Goal: Information Seeking & Learning: Learn about a topic

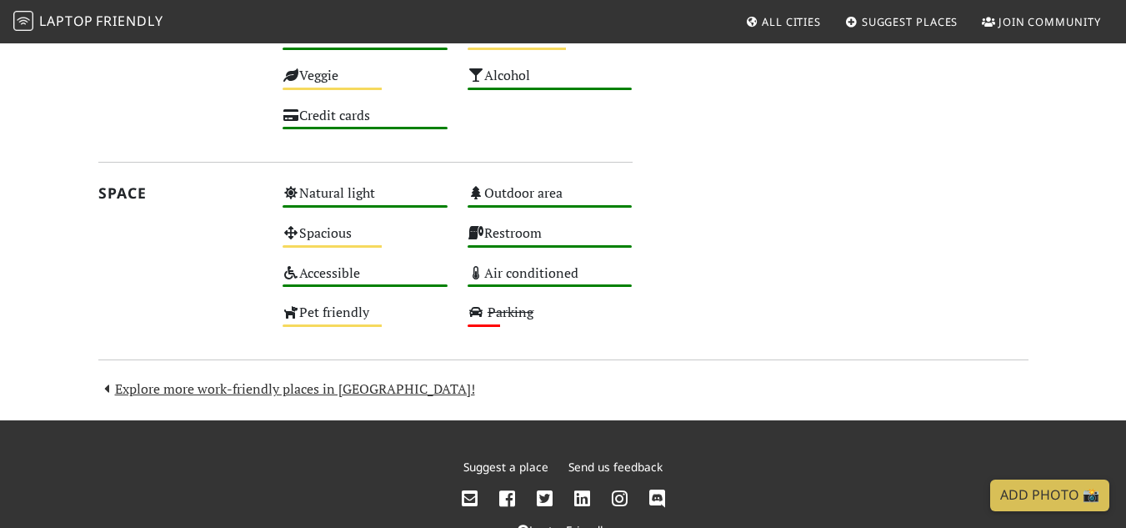
scroll to position [948, 0]
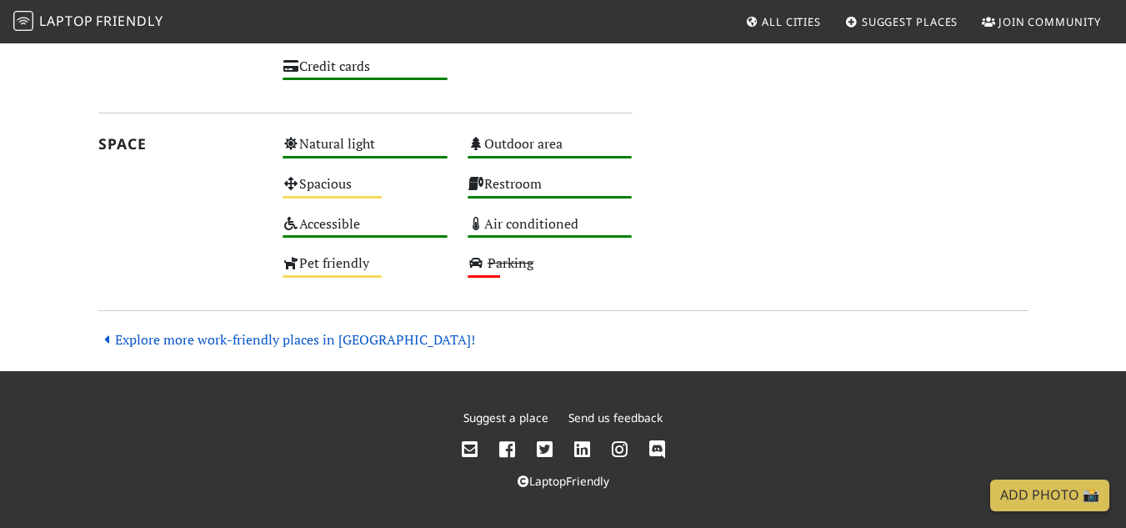
click at [199, 340] on link "Explore more work-friendly places in [GEOGRAPHIC_DATA]!" at bounding box center [286, 339] width 377 height 18
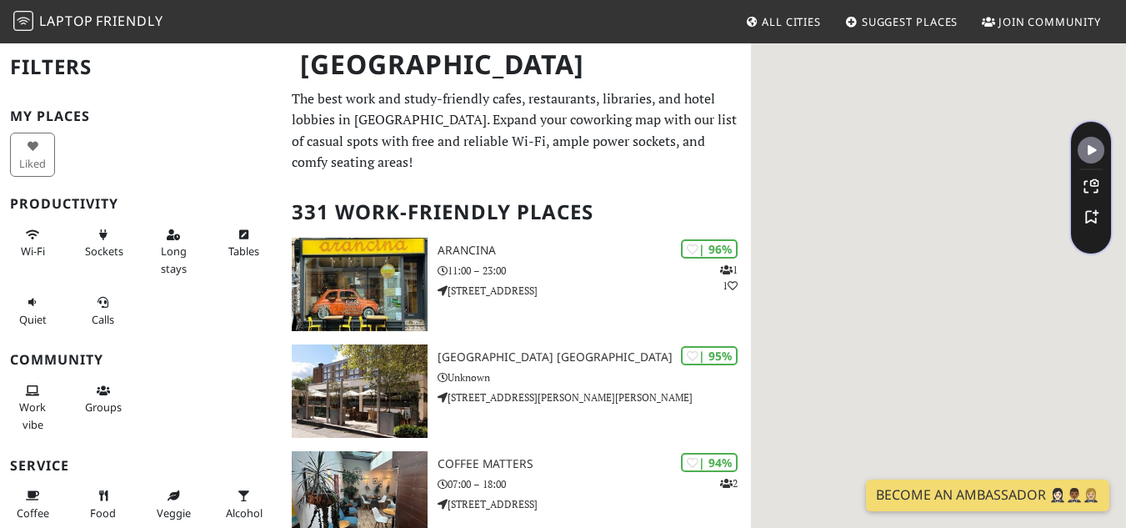
click at [1125, 46] on html "Laptop Friendly All Cities Suggest Places Join Community London Filters My Plac…" at bounding box center [563, 264] width 1126 height 528
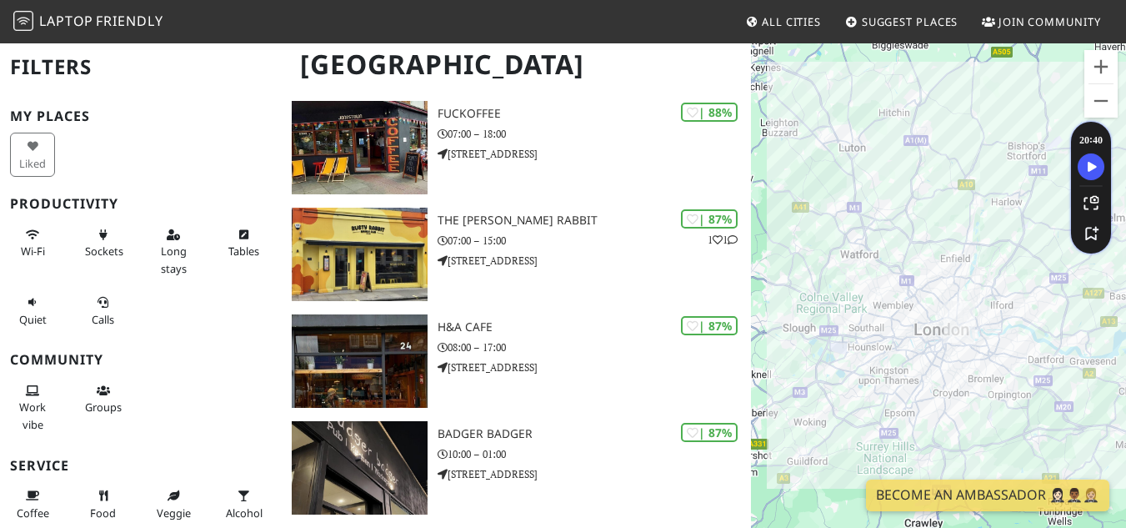
scroll to position [2305, 0]
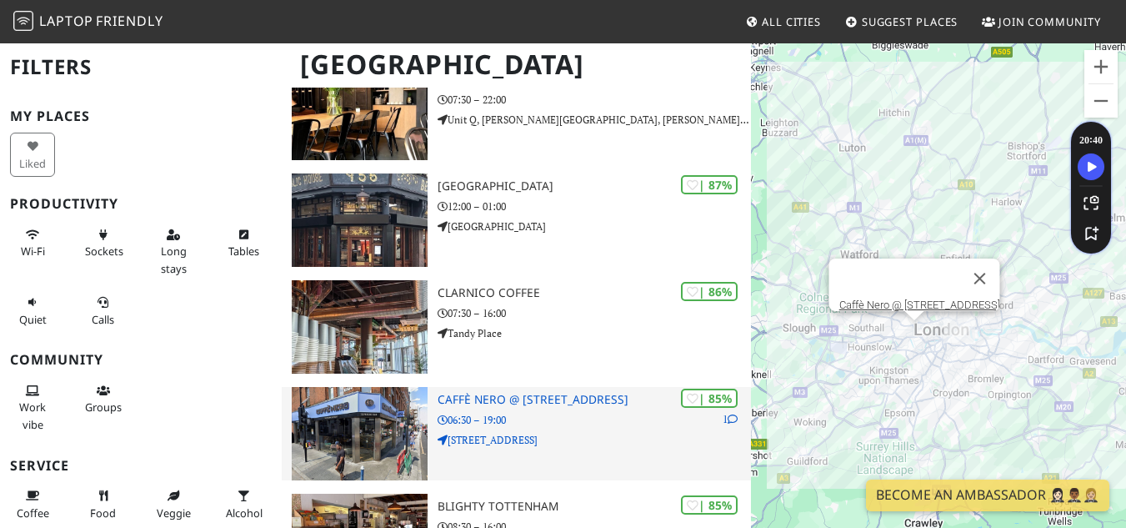
click at [376, 427] on img at bounding box center [360, 433] width 137 height 93
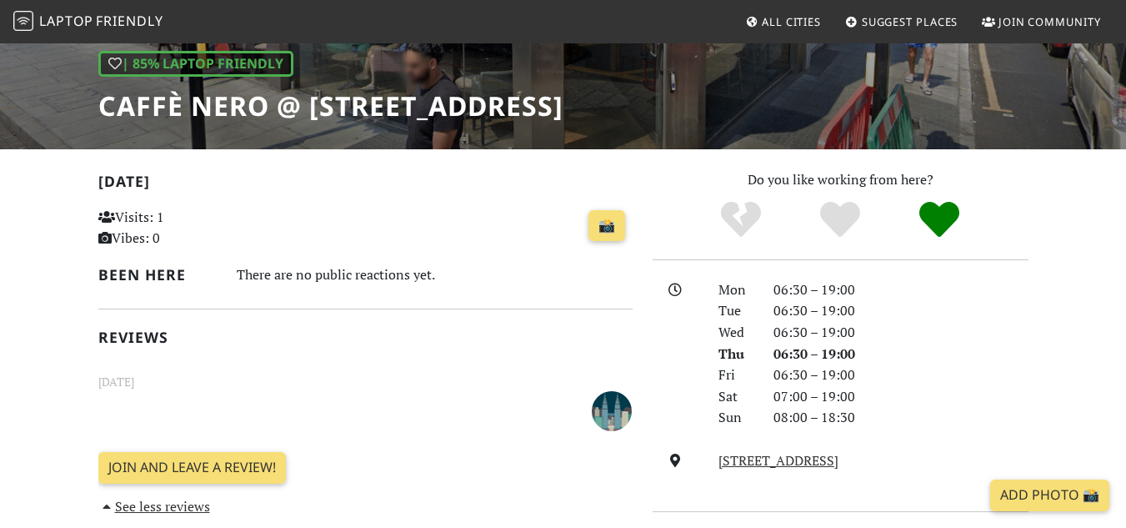
scroll to position [228, 0]
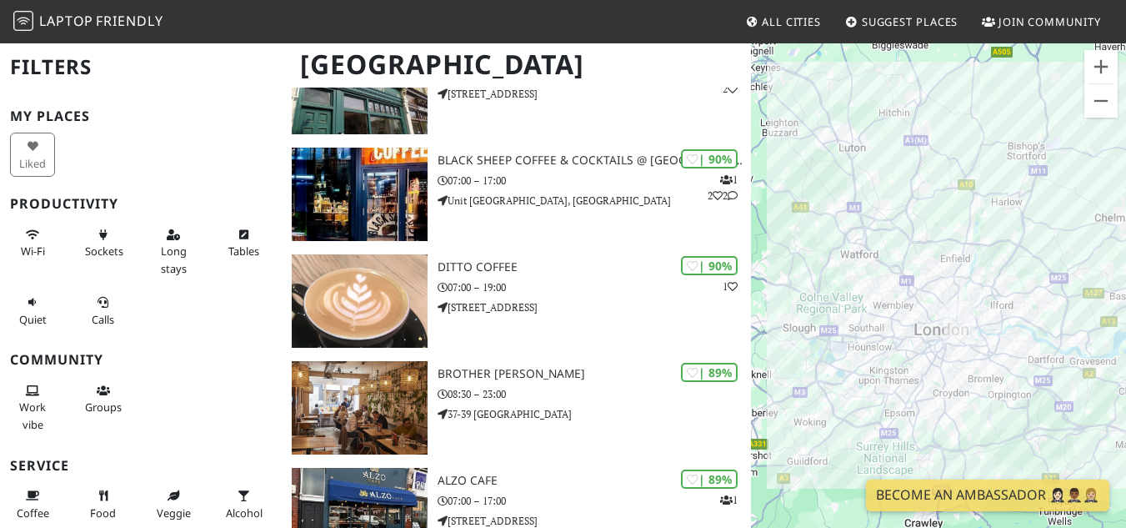
scroll to position [3136, 0]
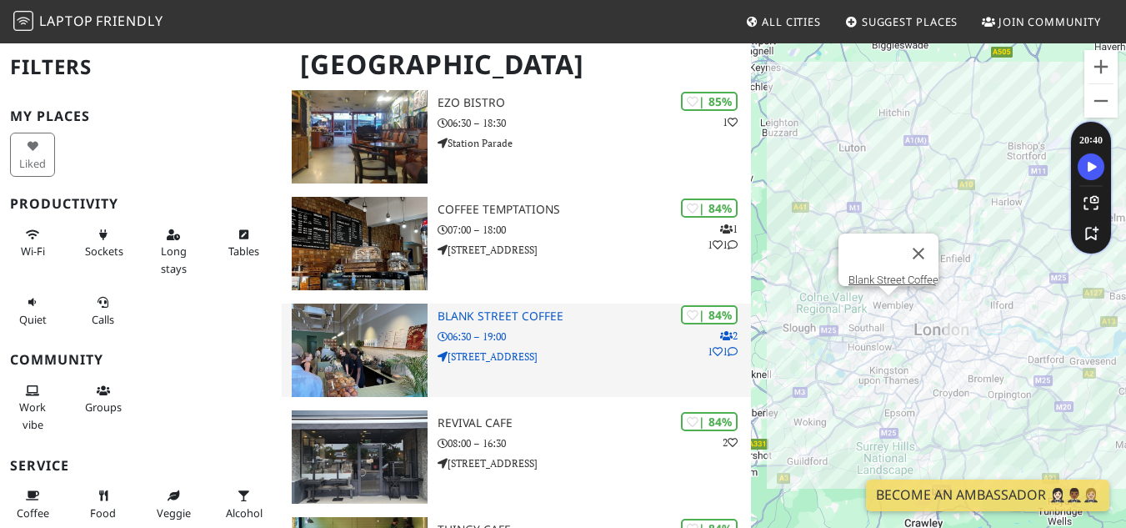
click at [401, 339] on img at bounding box center [360, 349] width 137 height 93
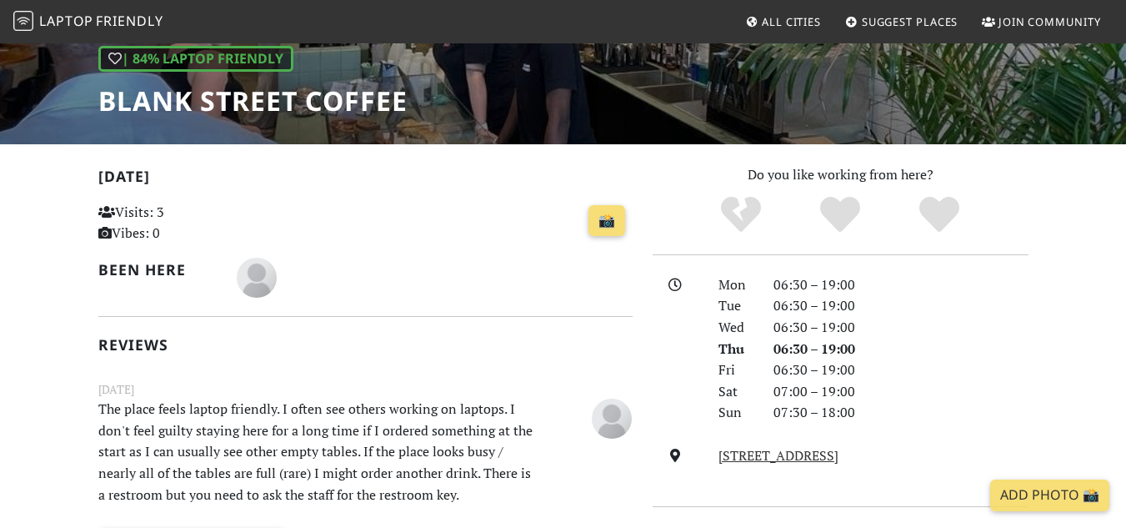
scroll to position [238, 0]
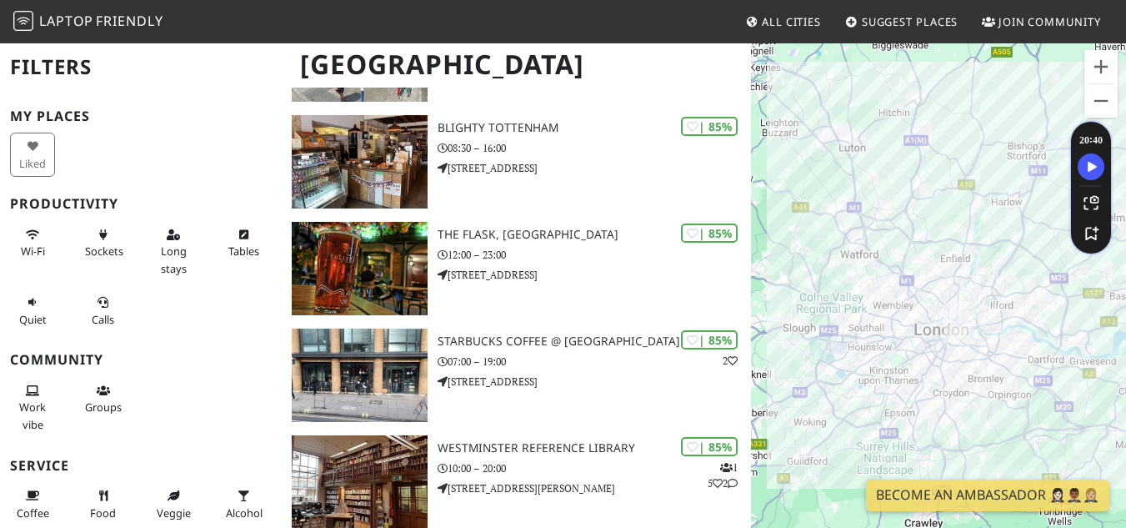
scroll to position [2563, 0]
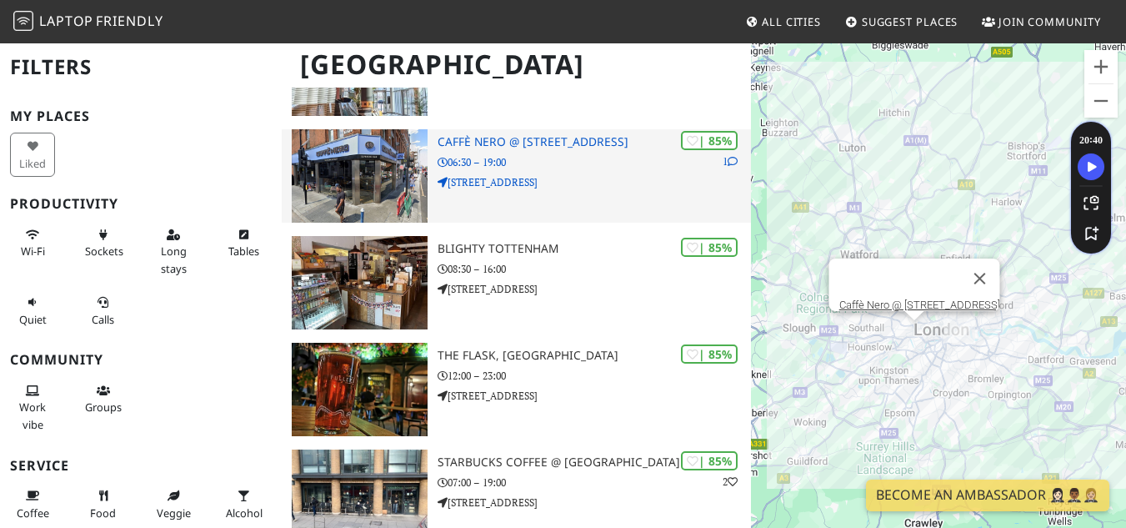
click at [671, 174] on p "132 High St" at bounding box center [594, 182] width 313 height 16
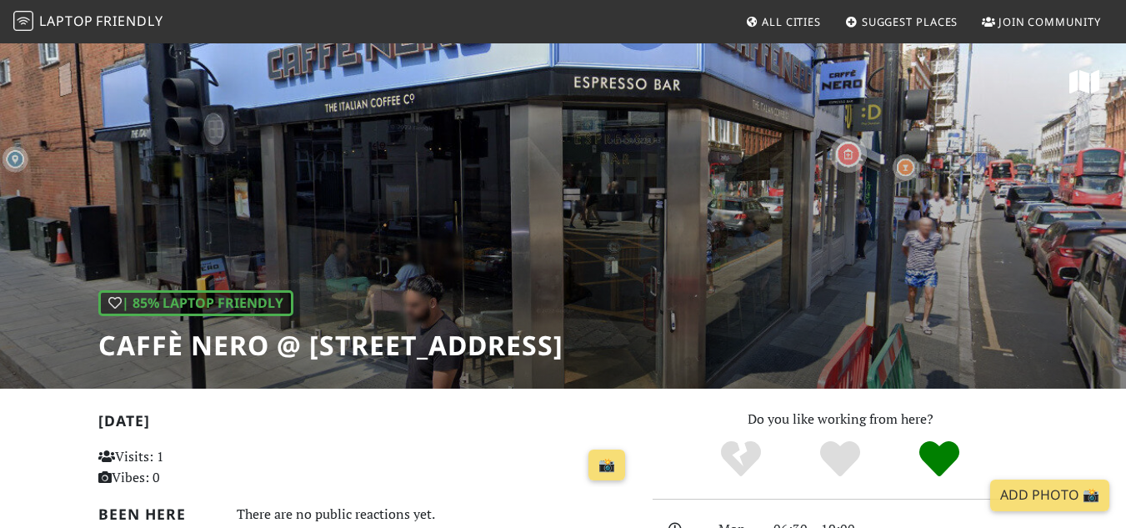
scroll to position [461, 0]
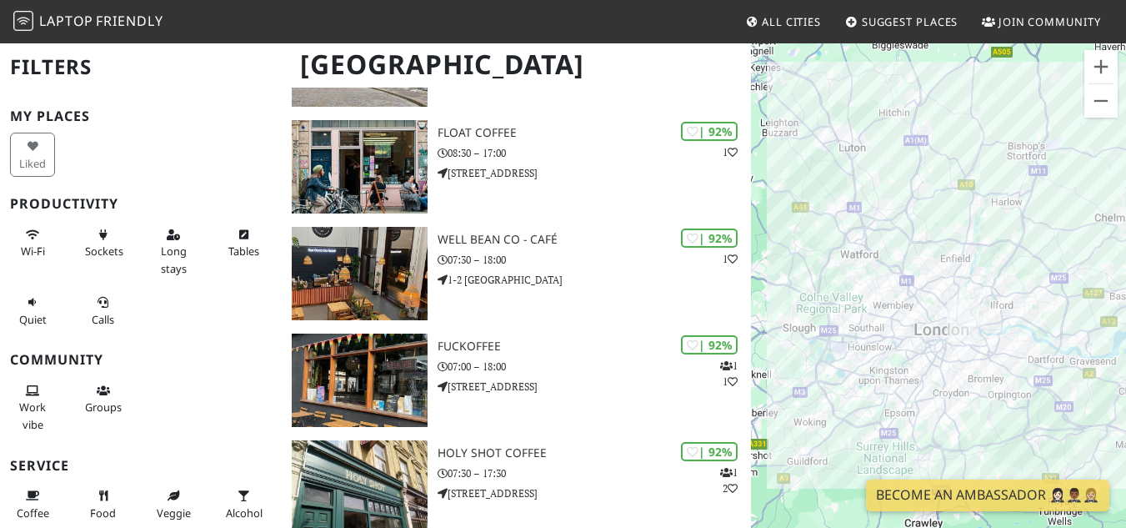
scroll to position [605, 0]
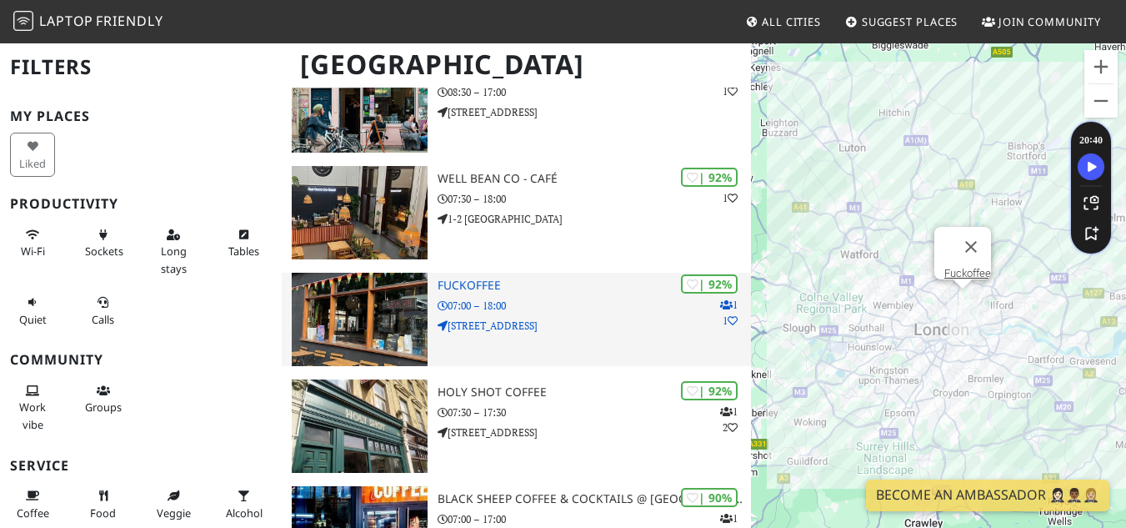
click at [584, 318] on p "[STREET_ADDRESS]" at bounding box center [594, 326] width 313 height 16
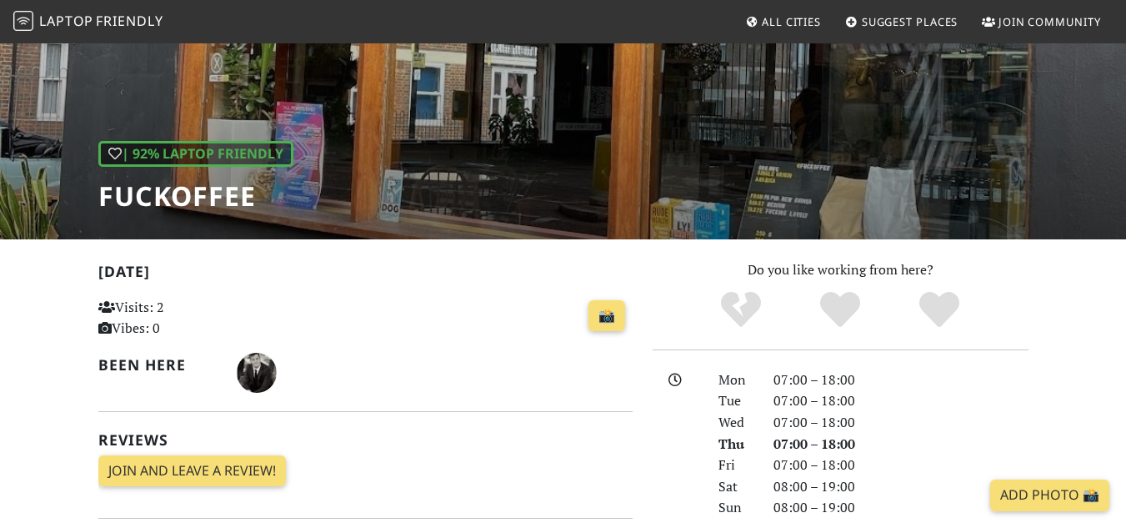
scroll to position [112, 0]
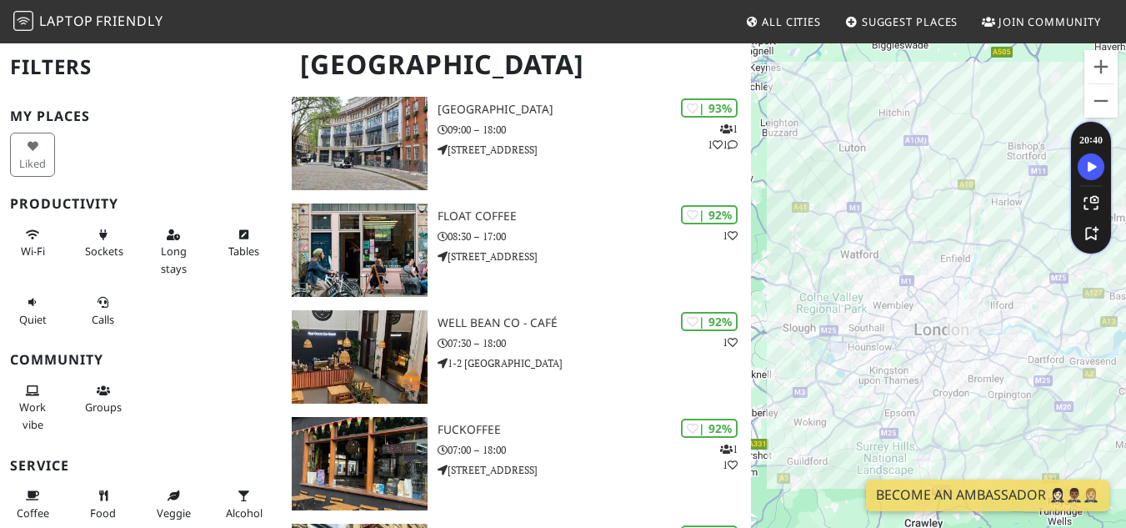
scroll to position [922, 0]
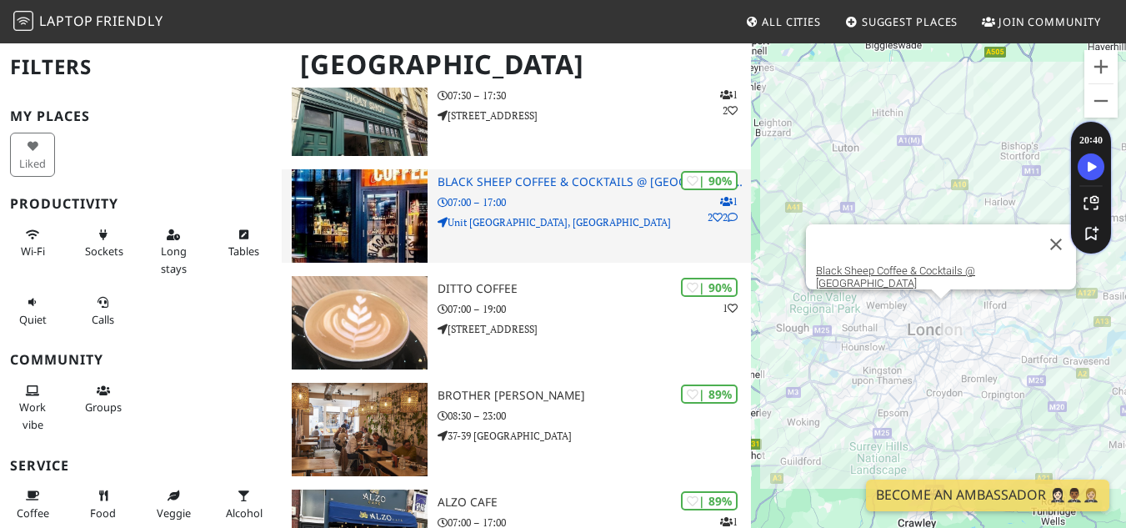
click at [540, 194] on p "07:00 – 17:00" at bounding box center [594, 202] width 313 height 16
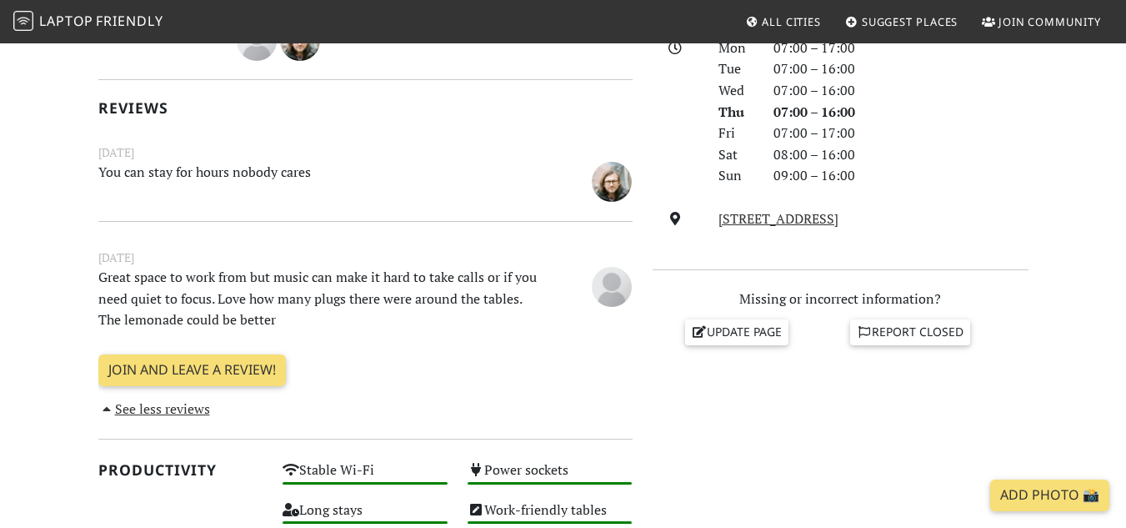
scroll to position [438, 0]
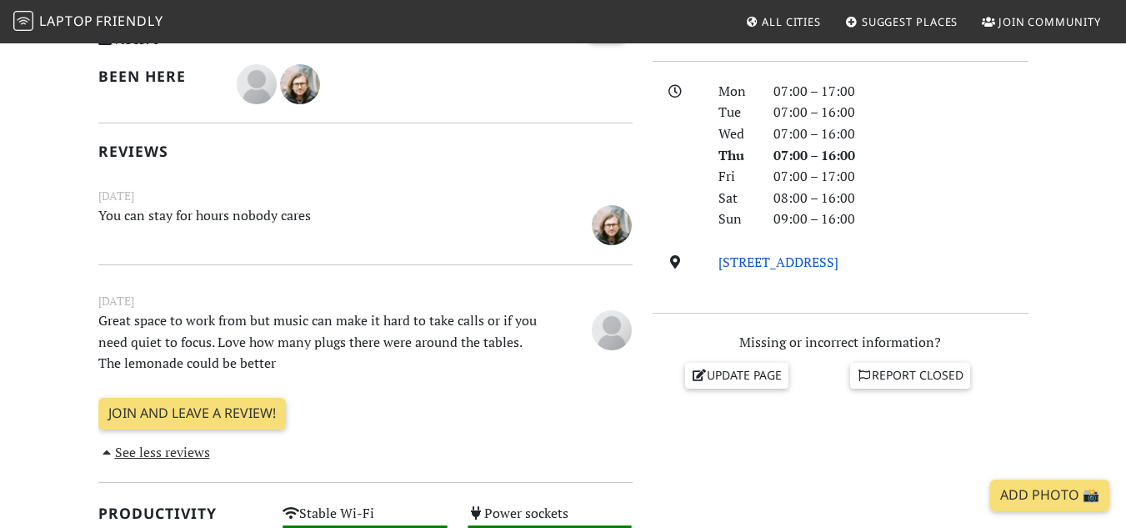
click at [736, 270] on link "[STREET_ADDRESS]" at bounding box center [779, 262] width 120 height 18
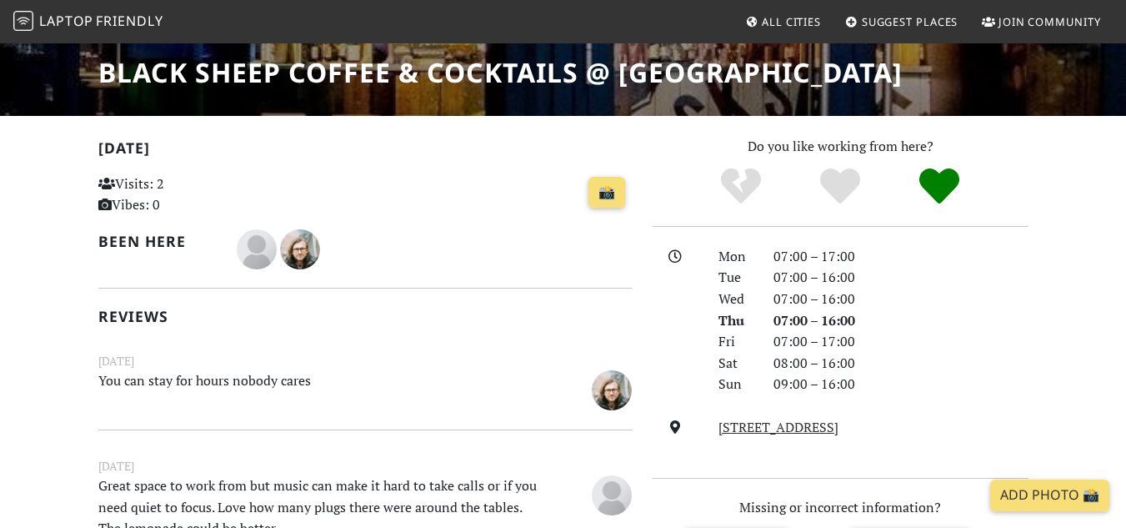
scroll to position [253, 0]
